Goal: Information Seeking & Learning: Learn about a topic

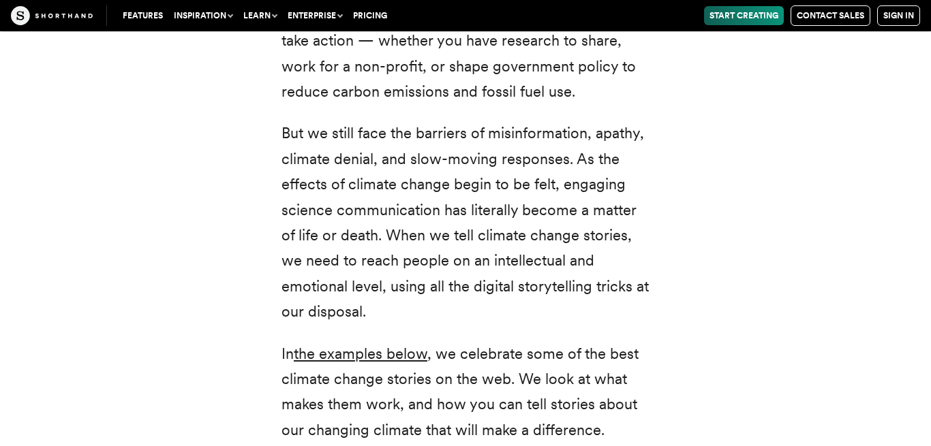
scroll to position [697, 0]
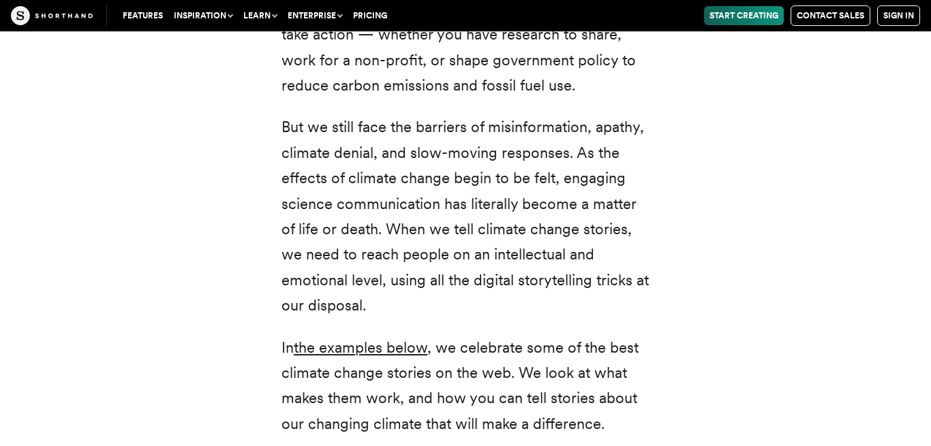
click at [417, 279] on p "But we still face the barriers of misinformation, apathy, climate denial, and s…" at bounding box center [465, 217] width 368 height 204
click at [532, 211] on p "But we still face the barriers of misinformation, apathy, climate denial, and s…" at bounding box center [465, 217] width 368 height 204
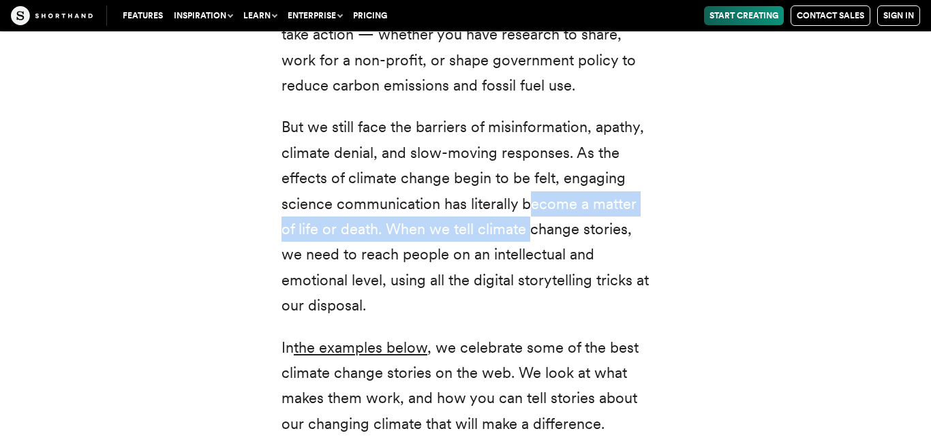
drag, startPoint x: 532, startPoint y: 211, endPoint x: 529, endPoint y: 224, distance: 13.2
click at [529, 224] on p "But we still face the barriers of misinformation, apathy, climate denial, and s…" at bounding box center [465, 217] width 368 height 204
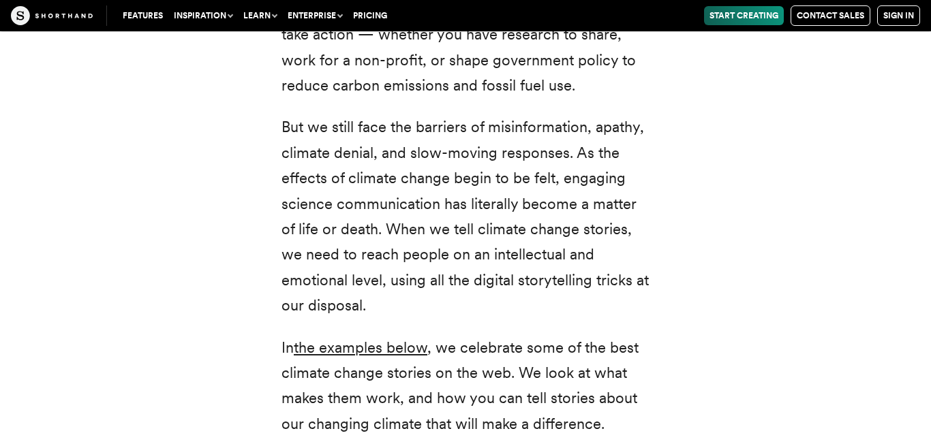
click at [670, 246] on div "Climate change: two small words that represent a radical transformation of our …" at bounding box center [465, 122] width 423 height 919
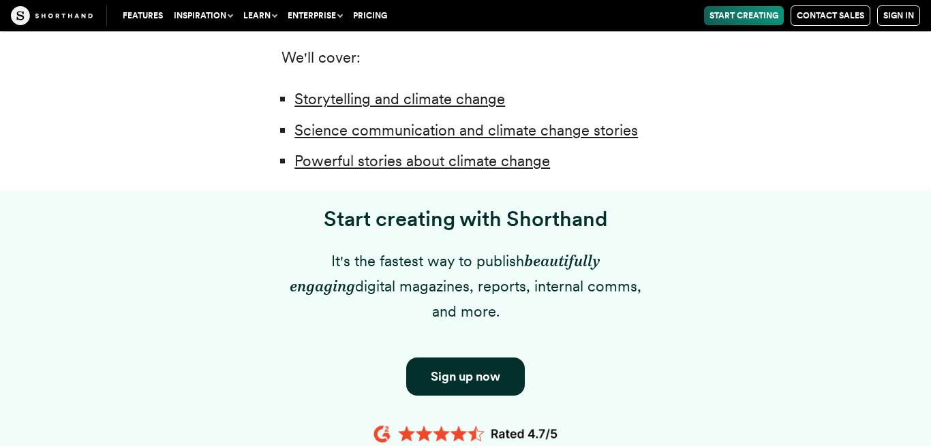
scroll to position [975, 0]
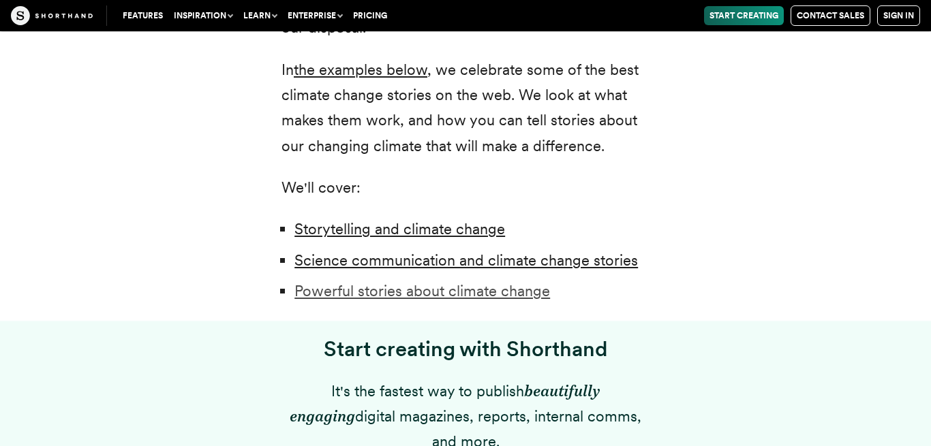
click at [529, 292] on link "Powerful stories about climate change" at bounding box center [422, 291] width 256 height 18
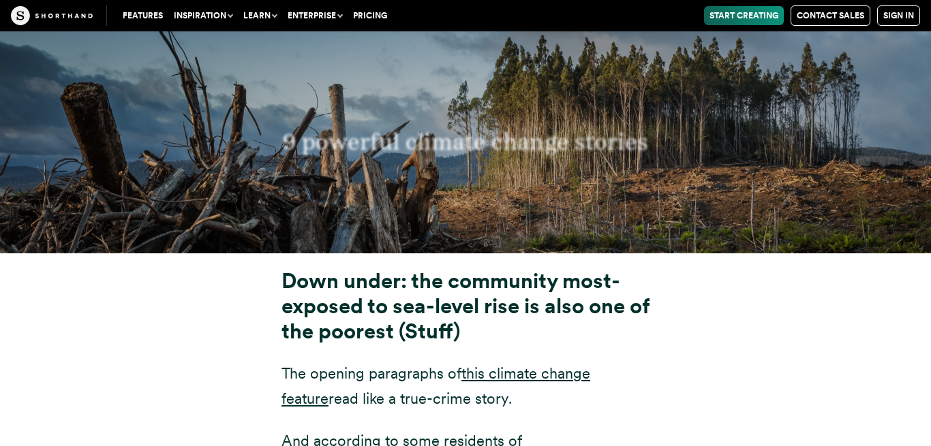
scroll to position [4875, 0]
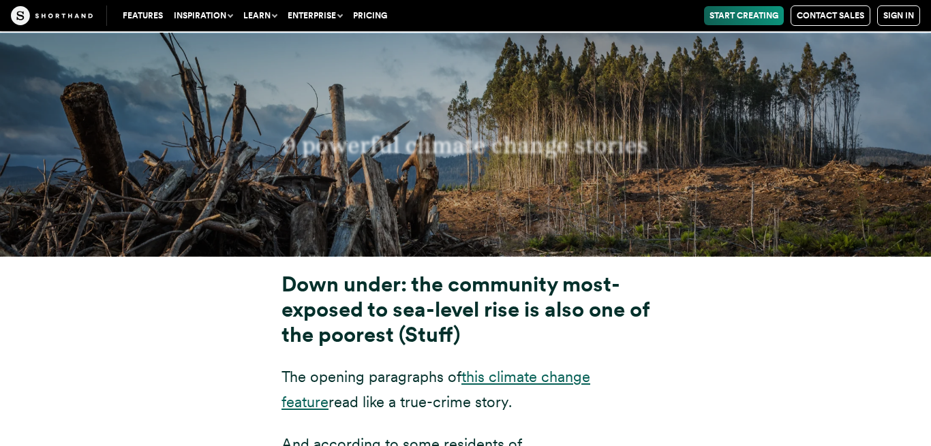
click at [590, 368] on link "this climate change feature" at bounding box center [435, 389] width 309 height 43
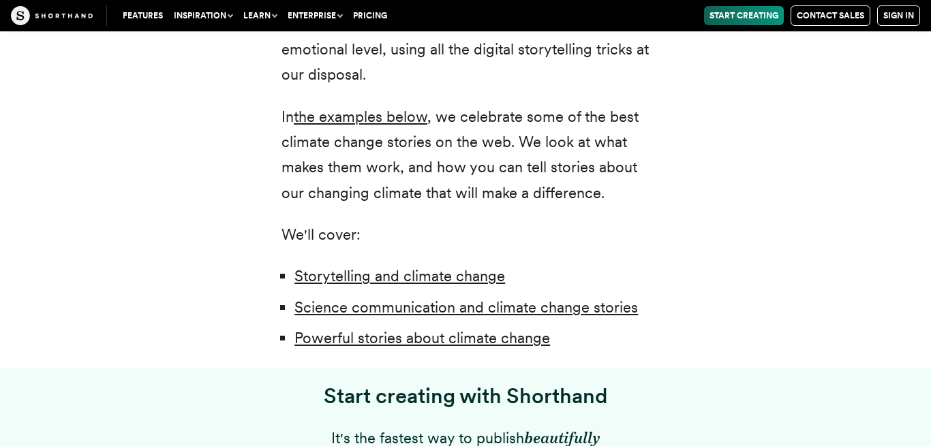
scroll to position [982, 0]
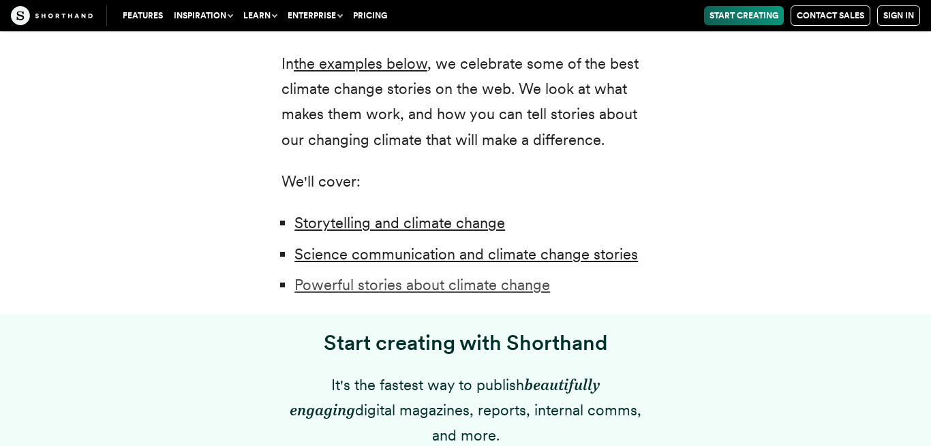
click at [532, 294] on link "Powerful stories about climate change" at bounding box center [422, 285] width 256 height 18
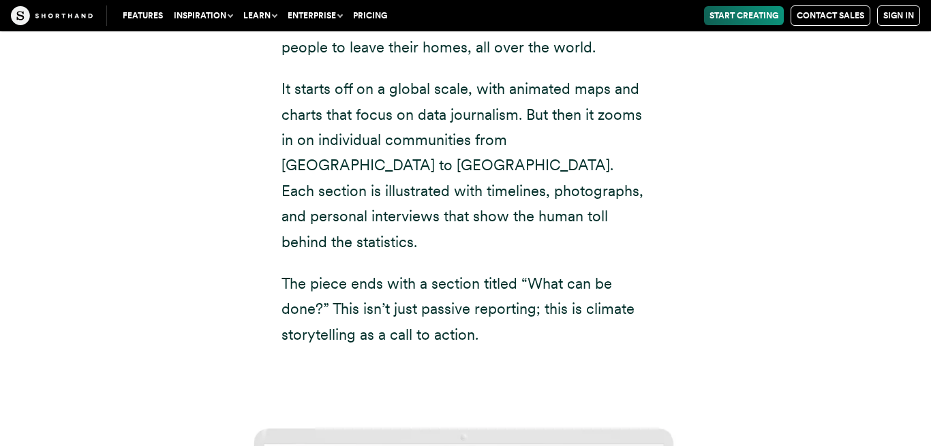
scroll to position [6752, 0]
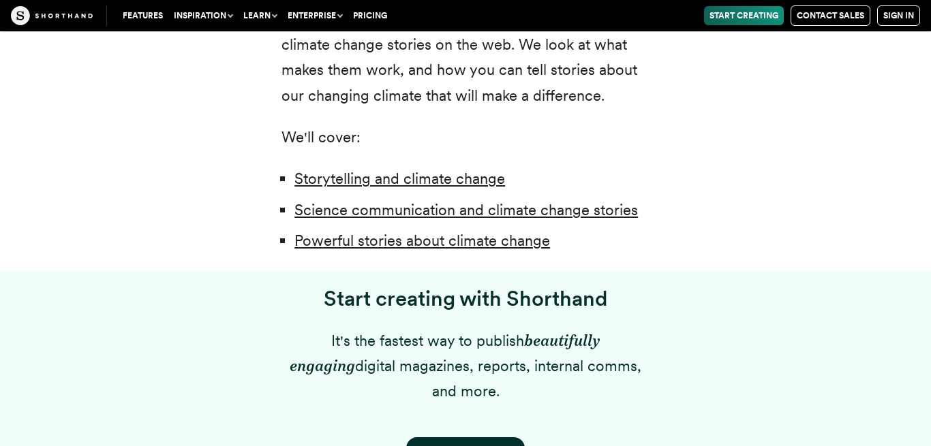
scroll to position [1041, 0]
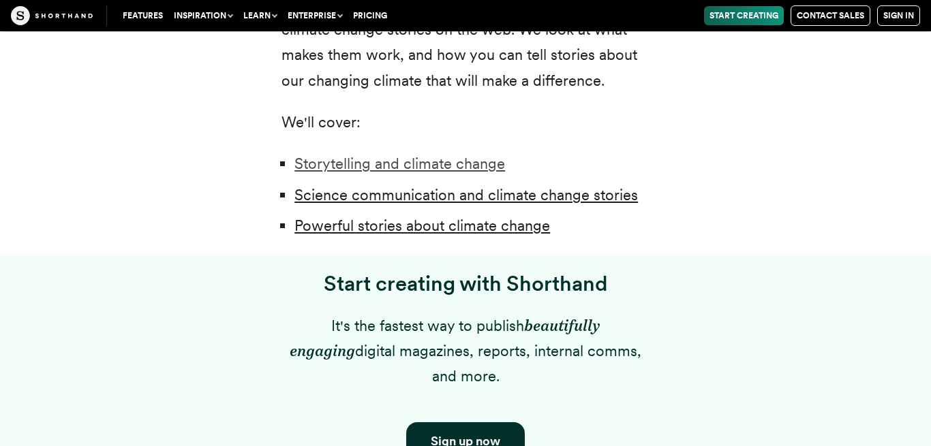
click at [379, 166] on link "Storytelling and climate change" at bounding box center [399, 164] width 211 height 18
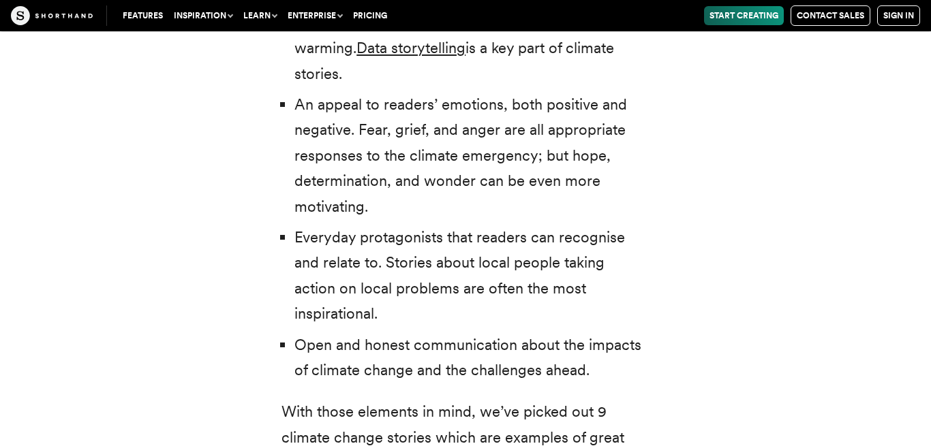
scroll to position [4353, 0]
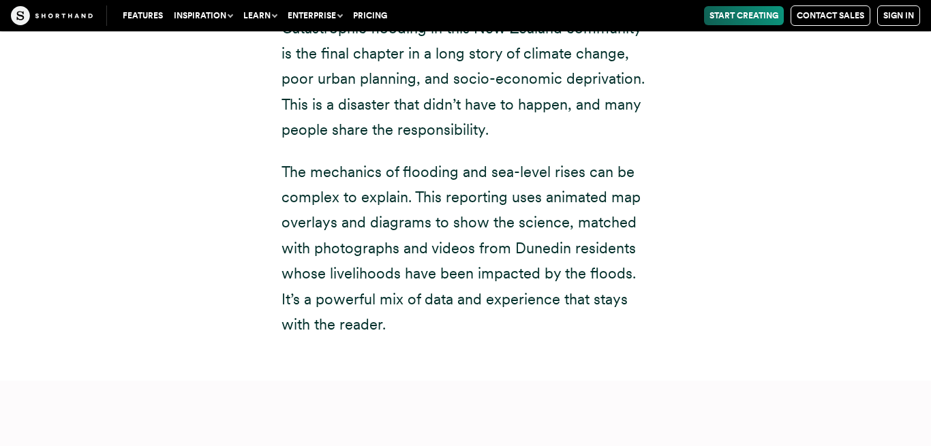
scroll to position [5360, 0]
